Goal: Information Seeking & Learning: Learn about a topic

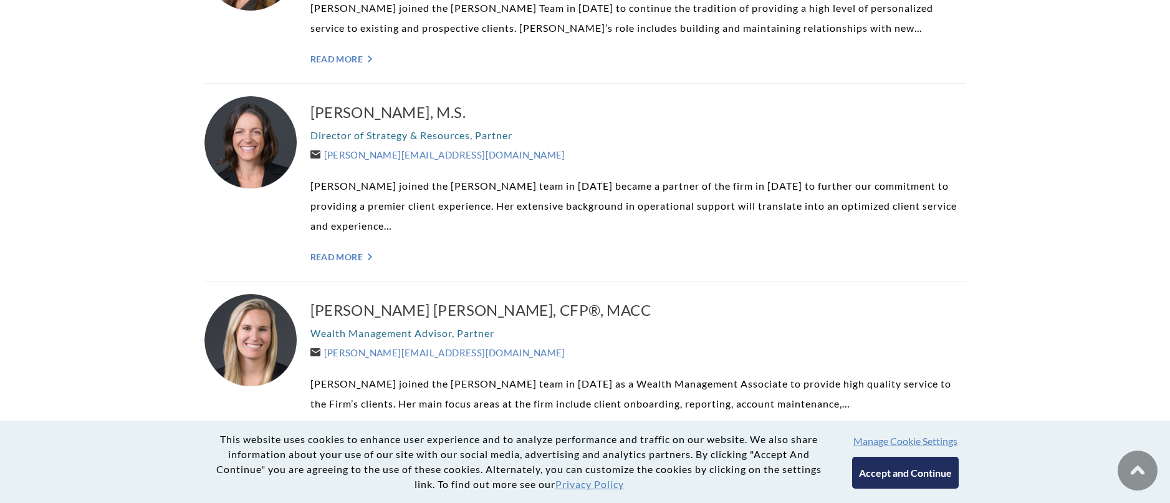
scroll to position [998, 0]
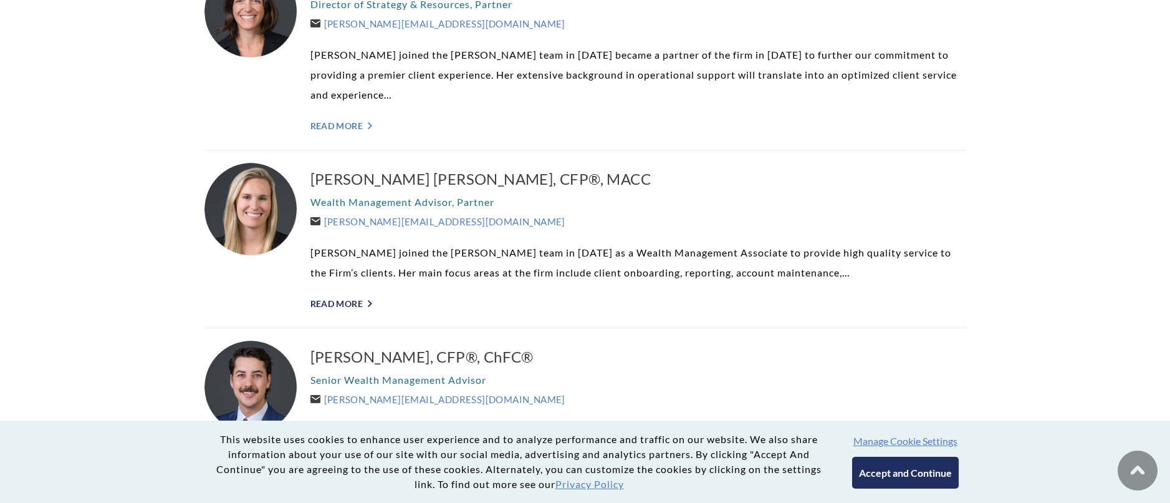
click at [352, 301] on link "Read More ">" at bounding box center [639, 303] width 656 height 11
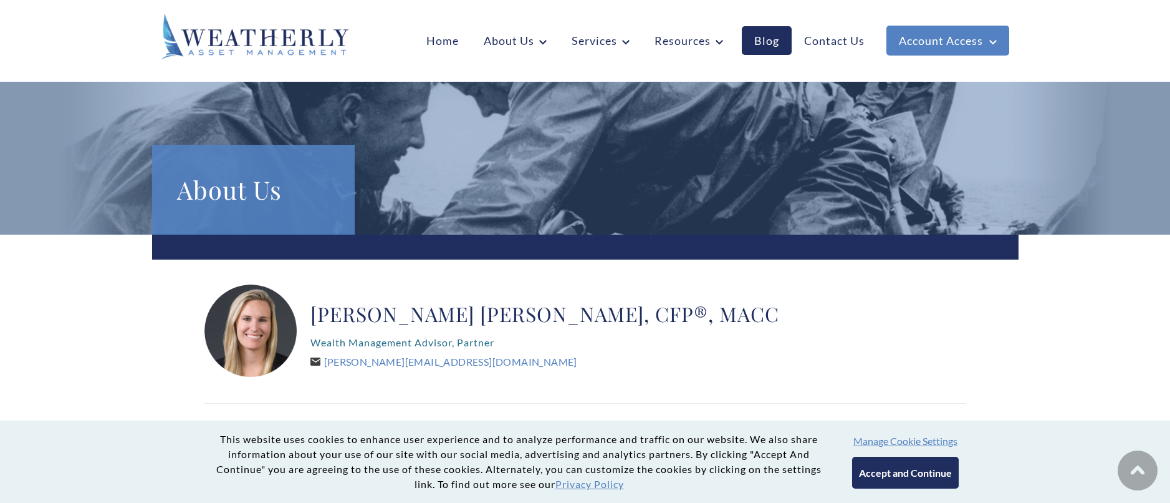
drag, startPoint x: 695, startPoint y: 364, endPoint x: 347, endPoint y: -30, distance: 525.7
click at [435, 41] on link "Home" at bounding box center [442, 40] width 57 height 29
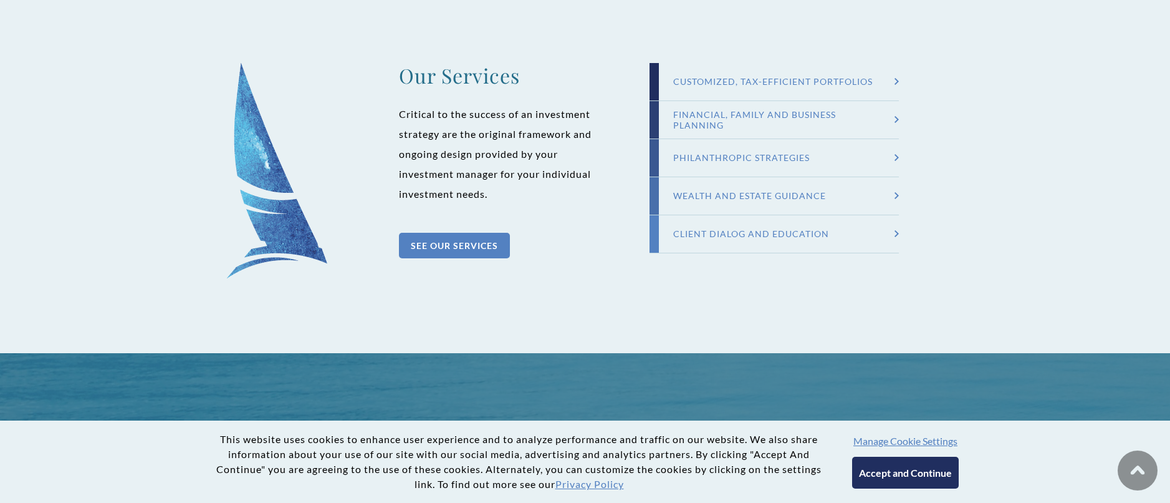
scroll to position [1309, 0]
click at [436, 244] on div "SEE OUR SERVICES" at bounding box center [454, 245] width 111 height 26
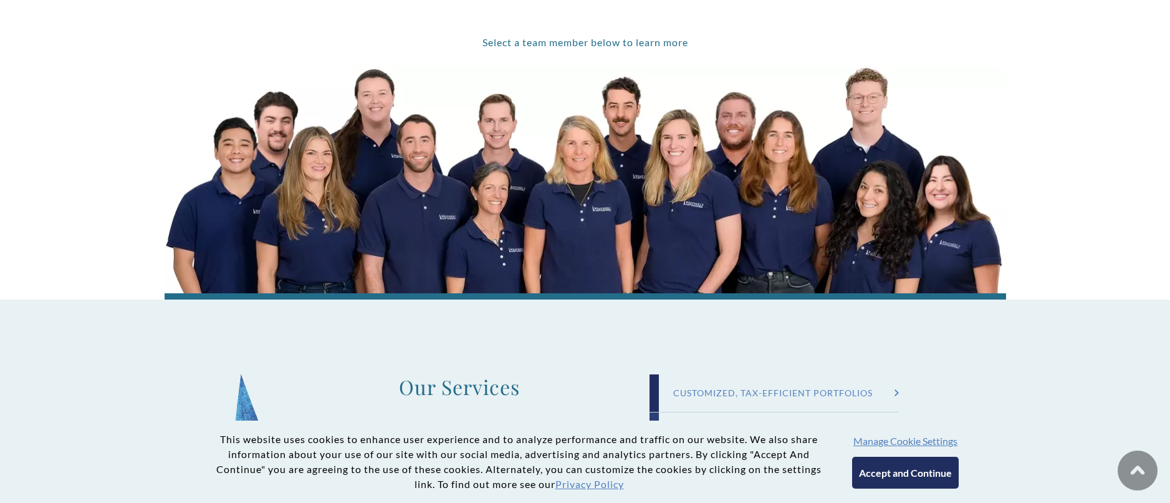
scroll to position [1309, 0]
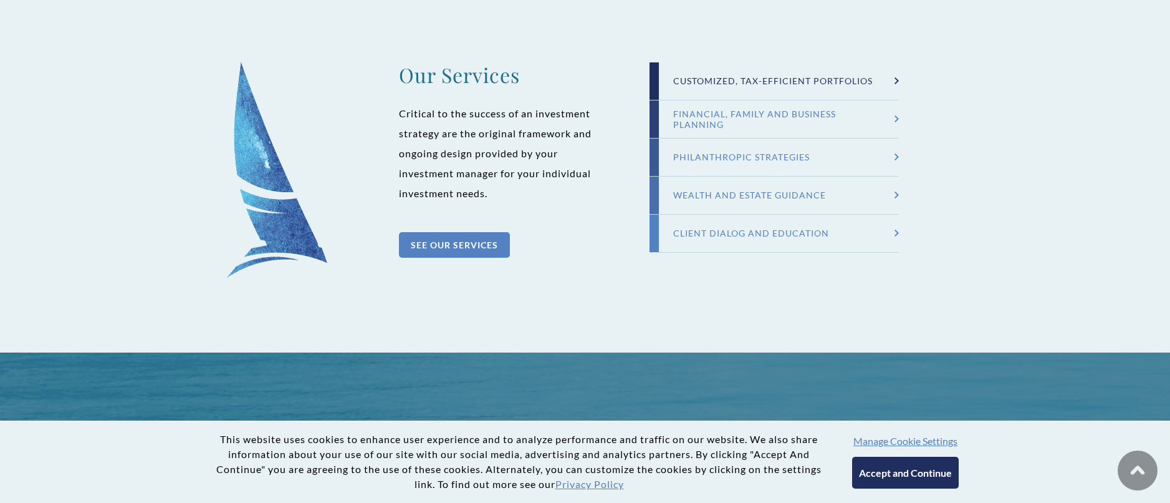
click at [841, 80] on div "Customized, Tax-efficient Portfolios" at bounding box center [774, 80] width 227 height 11
